Goal: Transaction & Acquisition: Purchase product/service

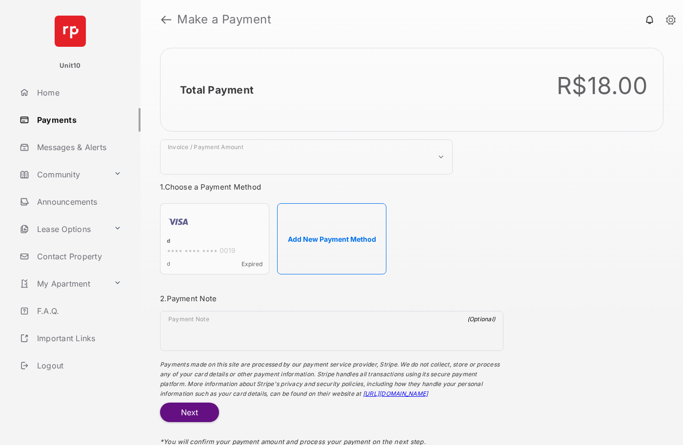
select select "***"
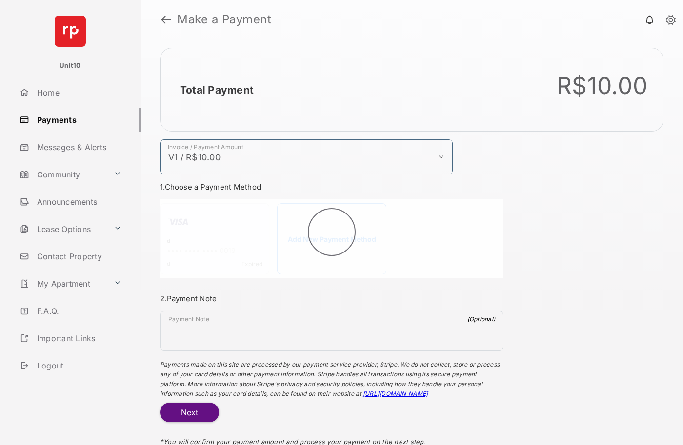
click at [216, 90] on h2 "Total Payment" at bounding box center [217, 90] width 74 height 12
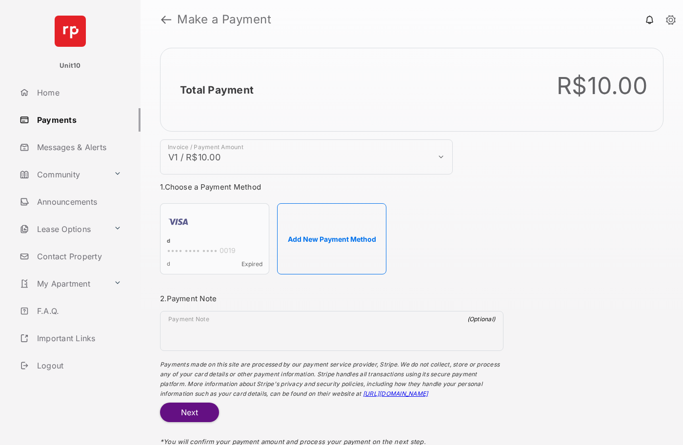
click at [216, 90] on h2 "Total Payment" at bounding box center [217, 90] width 74 height 12
click at [332, 239] on button "Add New Payment Method" at bounding box center [331, 238] width 109 height 71
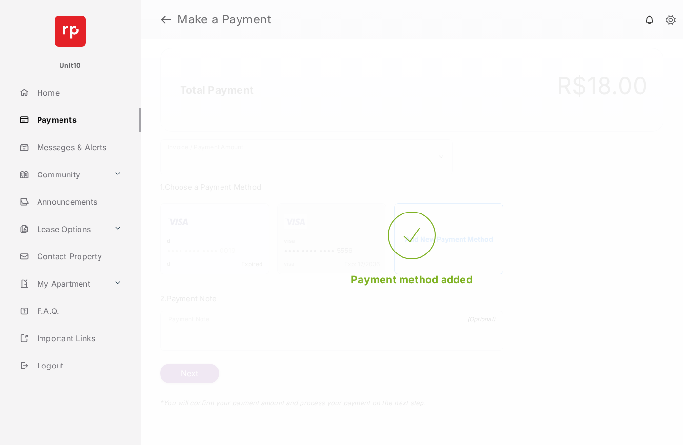
click at [224, 20] on strong "Make a Payment" at bounding box center [224, 20] width 94 height 12
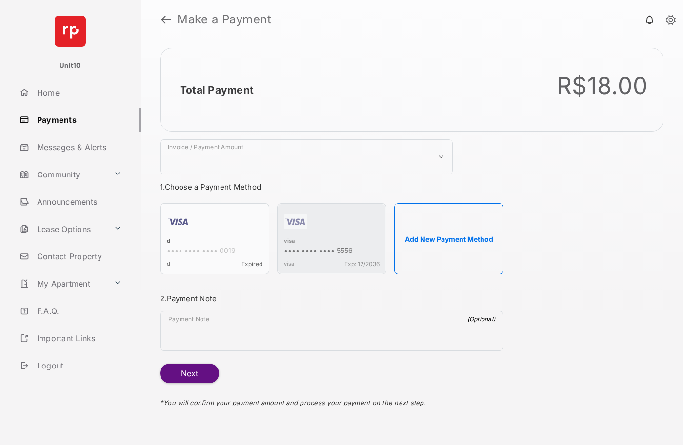
click at [216, 90] on h2 "Total Payment" at bounding box center [217, 90] width 74 height 12
click at [289, 242] on div "visa" at bounding box center [332, 241] width 96 height 9
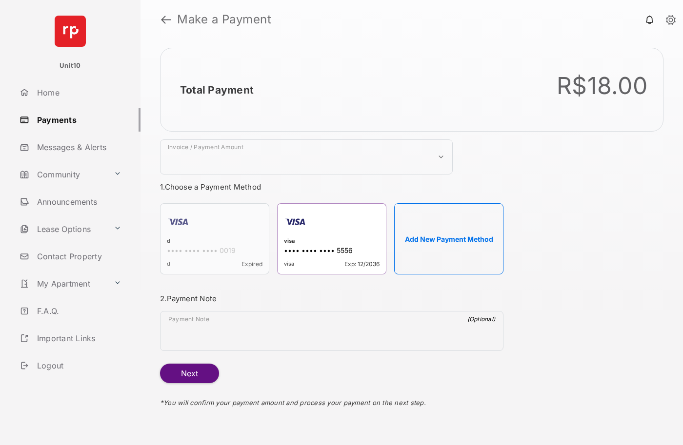
select select "***"
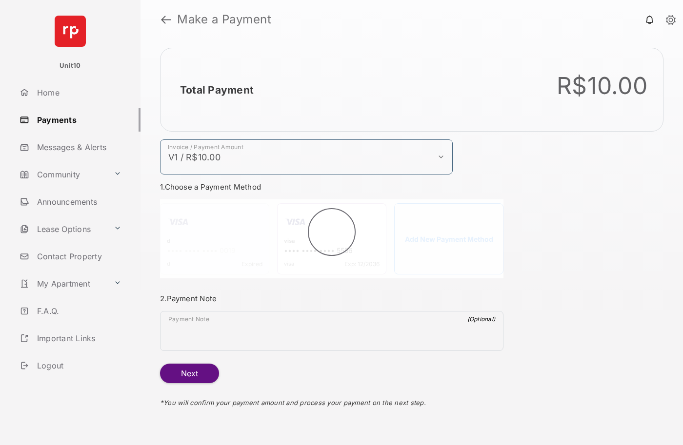
click at [216, 90] on h2 "Total Payment" at bounding box center [217, 90] width 74 height 12
click at [189, 374] on button "Next" at bounding box center [189, 374] width 59 height 20
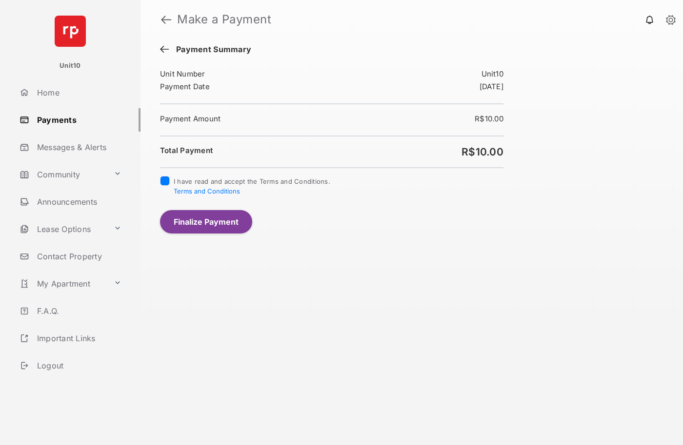
click at [206, 221] on button "Finalize Payment" at bounding box center [206, 221] width 92 height 23
